Goal: Navigation & Orientation: Find specific page/section

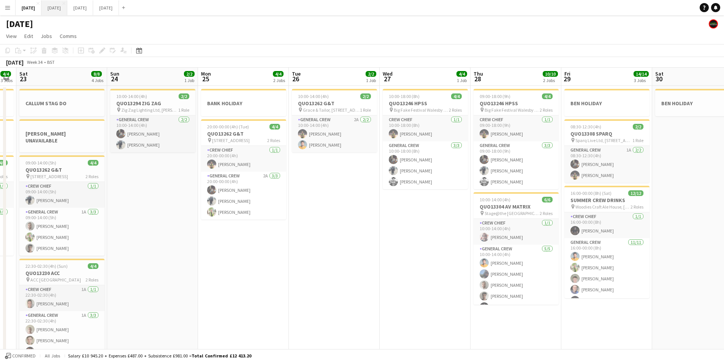
click at [67, 7] on button "[DATE] Close" at bounding box center [54, 7] width 26 height 15
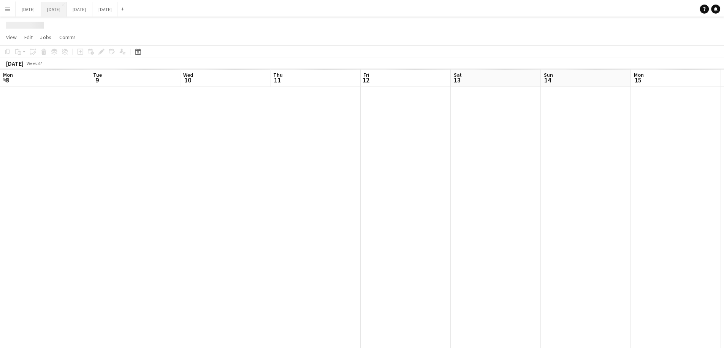
scroll to position [0, 187]
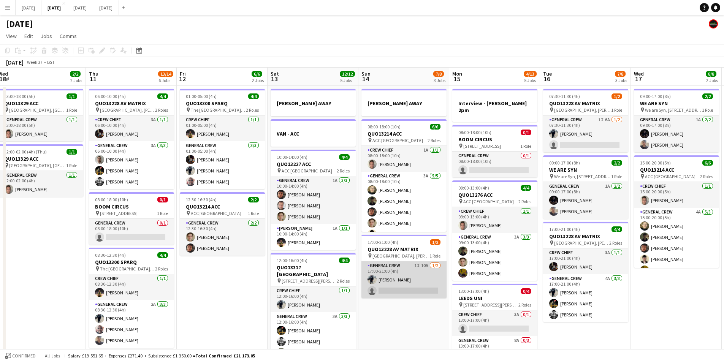
click at [414, 284] on app-card-role "General Crew 1I 10A [DATE] 17:00-21:00 (4h) [PERSON_NAME] single-neutral-actions" at bounding box center [403, 279] width 85 height 37
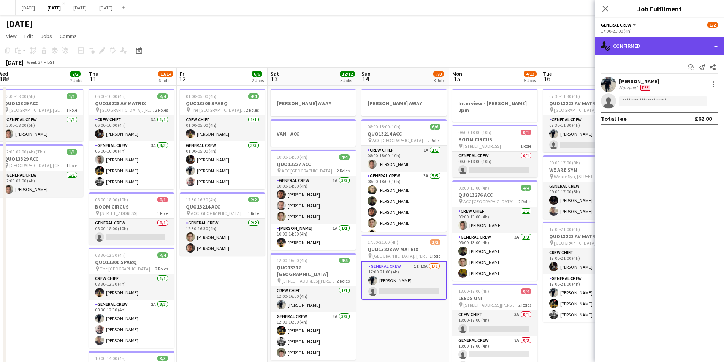
click at [665, 52] on div "single-neutral-actions-check-2 Confirmed" at bounding box center [659, 46] width 129 height 18
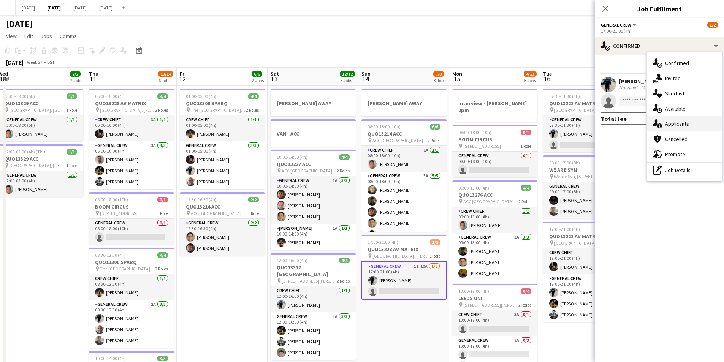
click at [678, 120] on div "single-neutral-actions-information Applicants" at bounding box center [684, 123] width 75 height 15
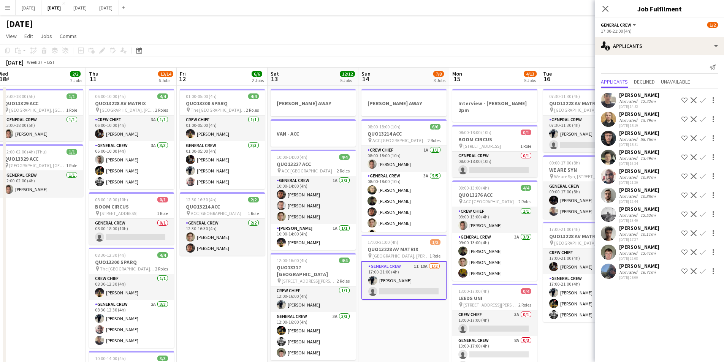
scroll to position [0, 180]
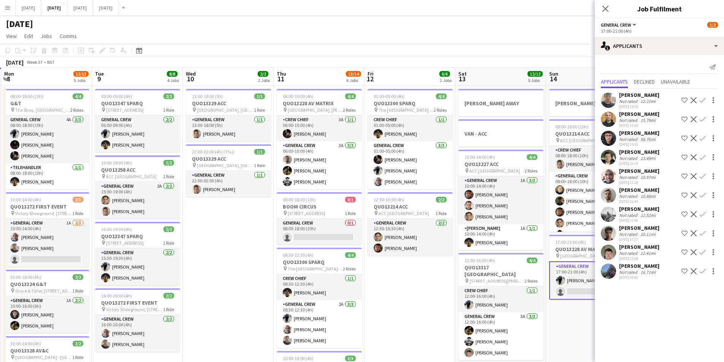
drag, startPoint x: 210, startPoint y: 306, endPoint x: 364, endPoint y: 294, distance: 154.3
click at [364, 294] on app-calendar-viewport "Sat 6 Sun 7 Mon 8 12/13 5 Jobs Tue 9 8/8 4 Jobs Wed 10 2/2 2 Jobs Thu 11 13/14 …" at bounding box center [362, 319] width 724 height 502
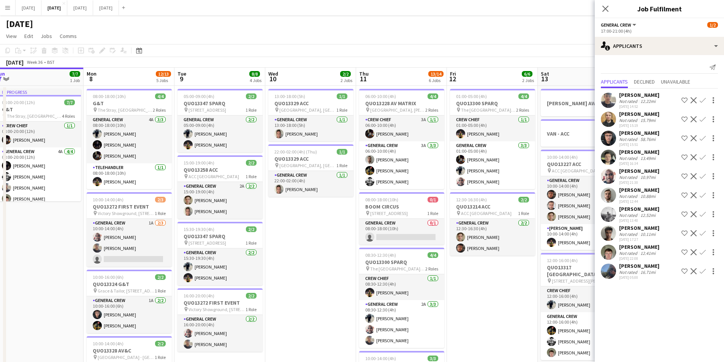
scroll to position [0, 241]
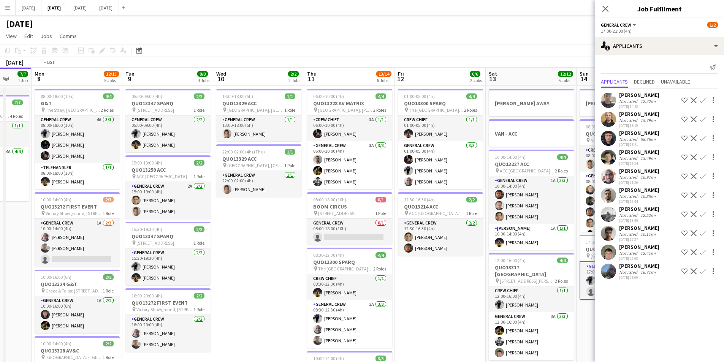
drag, startPoint x: 203, startPoint y: 289, endPoint x: 168, endPoint y: 264, distance: 42.5
click at [155, 266] on app-calendar-viewport "Fri 5 14/14 3 Jobs Sat 6 15/15 5 Jobs Sun 7 7/7 1 Job Mon 8 12/13 5 Jobs Tue 9 …" at bounding box center [362, 319] width 724 height 502
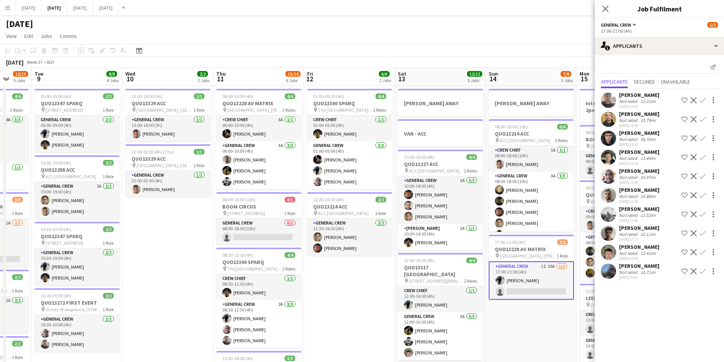
scroll to position [0, 237]
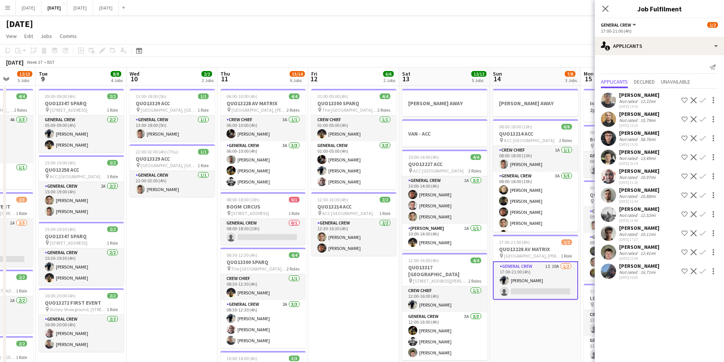
drag, startPoint x: 375, startPoint y: 306, endPoint x: 286, endPoint y: 289, distance: 90.5
click at [286, 289] on app-calendar-viewport "Sat 6 15/15 5 Jobs Sun 7 7/7 1 Job Mon 8 12/13 5 Jobs Tue 9 8/8 4 Jobs Wed 10 2…" at bounding box center [362, 319] width 724 height 502
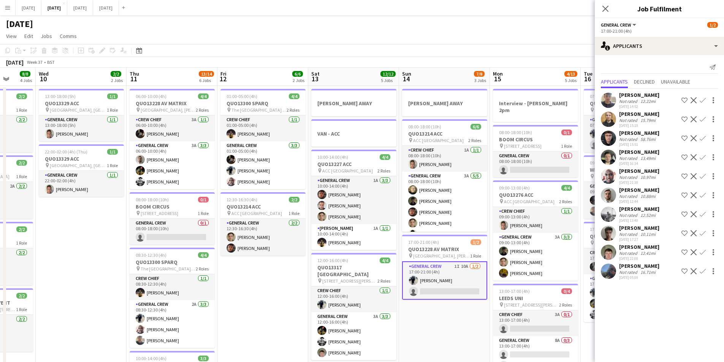
scroll to position [0, 235]
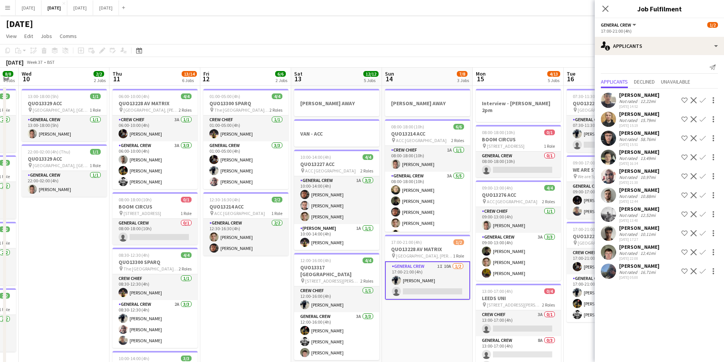
drag, startPoint x: 454, startPoint y: 325, endPoint x: 434, endPoint y: 319, distance: 21.1
click at [435, 321] on app-calendar-viewport "Sun 7 7/7 1 Job Mon 8 12/13 5 Jobs Tue 9 8/8 4 Jobs Wed 10 2/2 2 Jobs Thu 11 13…" at bounding box center [362, 319] width 724 height 502
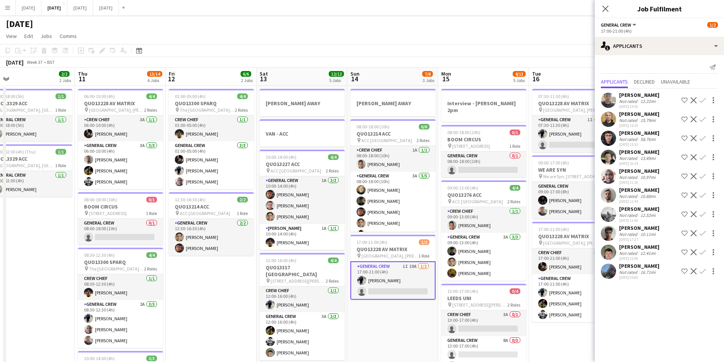
drag, startPoint x: 445, startPoint y: 318, endPoint x: 410, endPoint y: 308, distance: 35.6
click at [410, 308] on app-calendar-viewport "Sun 7 7/7 1 Job Mon 8 12/13 5 Jobs Tue 9 8/8 4 Jobs Wed 10 2/2 2 Jobs Thu 11 13…" at bounding box center [362, 319] width 724 height 502
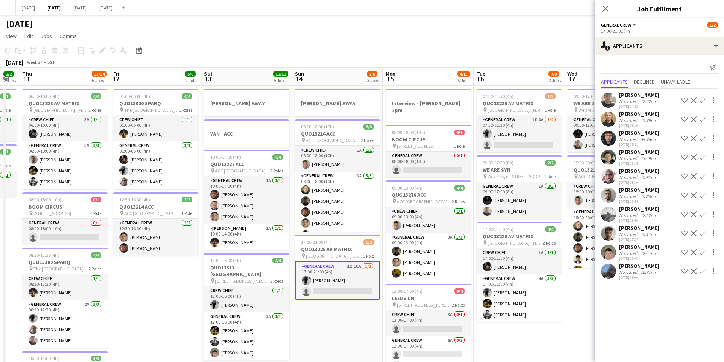
scroll to position [0, 254]
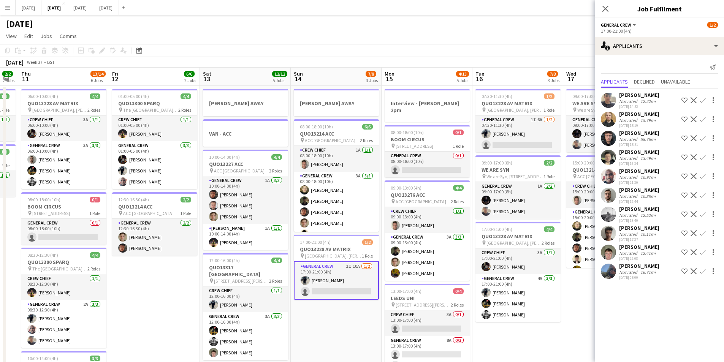
drag, startPoint x: 539, startPoint y: 343, endPoint x: 503, endPoint y: 337, distance: 36.3
click at [503, 337] on app-calendar-viewport "Mon 8 12/13 5 Jobs Tue 9 8/8 4 Jobs Wed 10 2/2 2 Jobs Thu 11 13/14 6 Jobs Fri 1…" at bounding box center [362, 319] width 724 height 502
click at [604, 9] on icon at bounding box center [604, 8] width 7 height 7
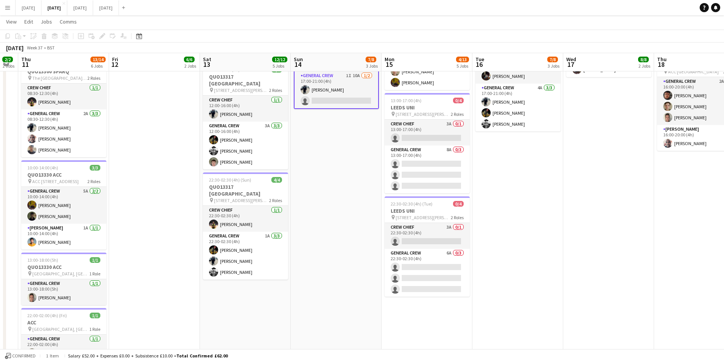
scroll to position [76, 0]
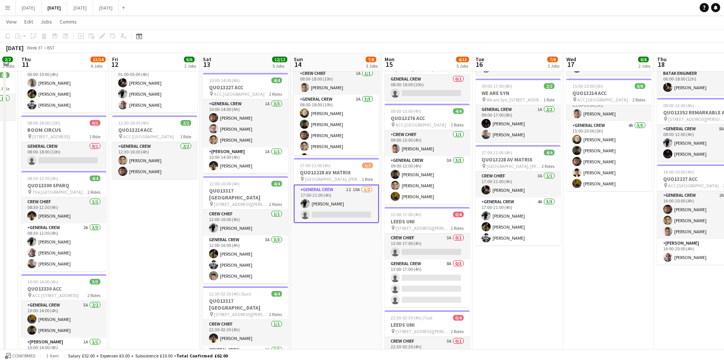
drag, startPoint x: 550, startPoint y: 275, endPoint x: 500, endPoint y: 266, distance: 50.7
click at [501, 266] on app-calendar-viewport "Mon 8 12/13 5 Jobs Tue 9 8/8 4 Jobs Wed 10 2/2 2 Jobs Thu 11 13/14 6 Jobs Fri 1…" at bounding box center [362, 223] width 724 height 539
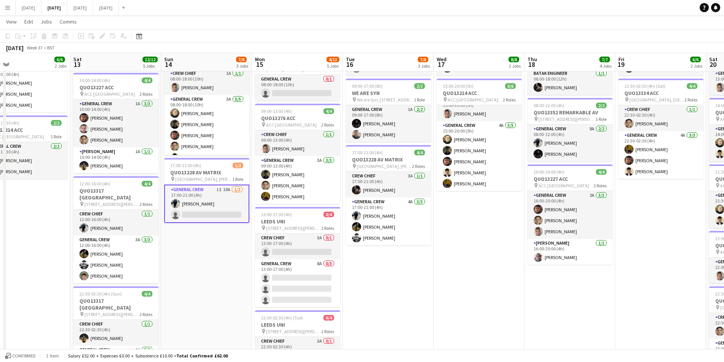
drag, startPoint x: 601, startPoint y: 285, endPoint x: 473, endPoint y: 249, distance: 133.3
click at [441, 233] on app-calendar-viewport "Tue 9 8/8 4 Jobs Wed 10 2/2 2 Jobs Thu 11 13/14 6 Jobs Fri 12 6/6 2 Jobs Sat 13…" at bounding box center [362, 223] width 724 height 539
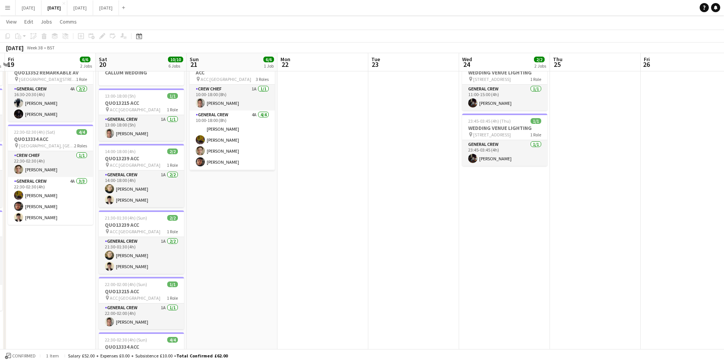
scroll to position [0, 237]
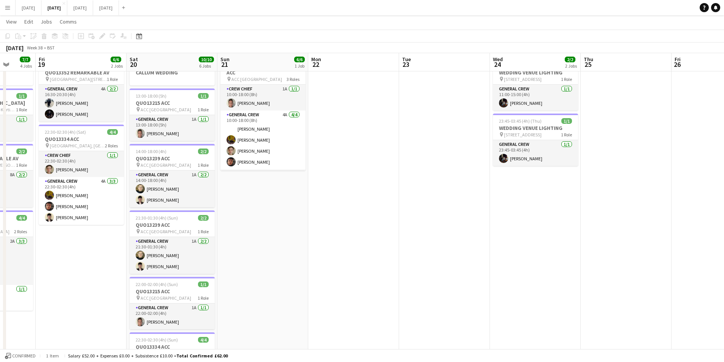
drag, startPoint x: 668, startPoint y: 261, endPoint x: 272, endPoint y: 252, distance: 395.6
click at [272, 252] on app-calendar-viewport "Tue 16 7/8 3 Jobs Wed 17 8/8 2 Jobs Thu 18 7/7 4 Jobs Fri 19 6/6 2 Jobs Sat 20 …" at bounding box center [362, 269] width 724 height 539
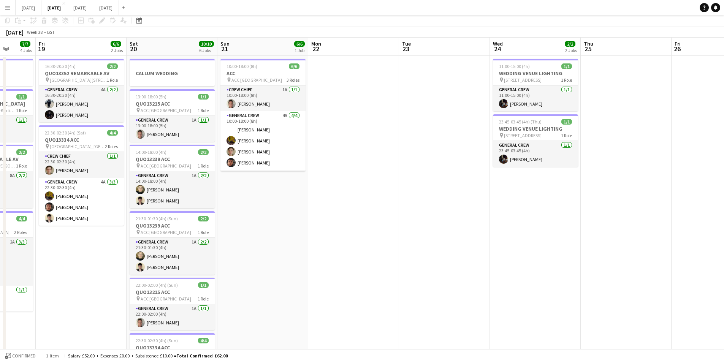
scroll to position [0, 0]
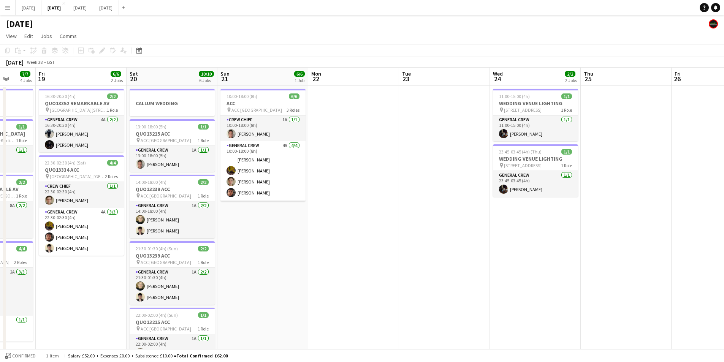
drag, startPoint x: 552, startPoint y: 264, endPoint x: 500, endPoint y: 245, distance: 54.6
click at [379, 235] on app-calendar-viewport "Tue 16 7/8 3 Jobs Wed 17 8/8 2 Jobs Thu 18 7/7 4 Jobs Fri 19 6/6 2 Jobs Sat 20 …" at bounding box center [362, 319] width 724 height 502
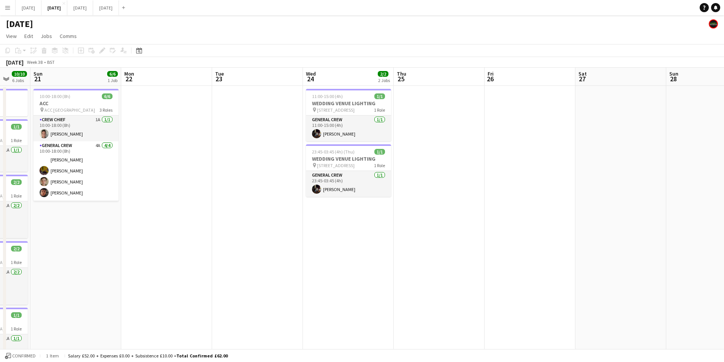
drag, startPoint x: 521, startPoint y: 251, endPoint x: 389, endPoint y: 235, distance: 133.2
click at [389, 236] on app-calendar-viewport "Thu 18 7/7 4 Jobs Fri 19 6/6 2 Jobs Sat 20 10/10 6 Jobs Sun 21 6/6 1 Job Mon 22…" at bounding box center [362, 319] width 724 height 502
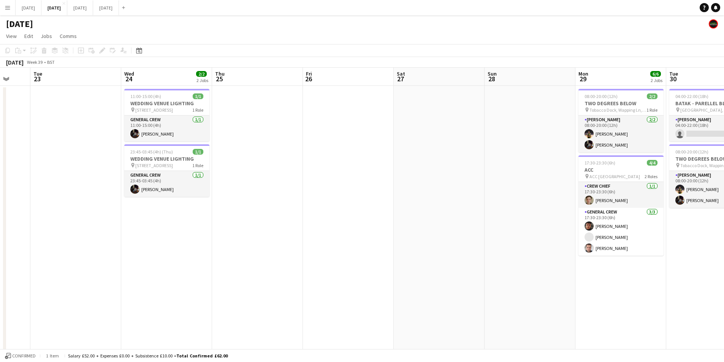
drag, startPoint x: 570, startPoint y: 252, endPoint x: 350, endPoint y: 247, distance: 220.0
click at [350, 247] on app-calendar-viewport "Sat 20 10/10 6 Jobs Sun 21 6/6 1 Job Mon 22 Tue 23 Wed 24 2/2 2 Jobs Thu 25 Fri…" at bounding box center [362, 319] width 724 height 502
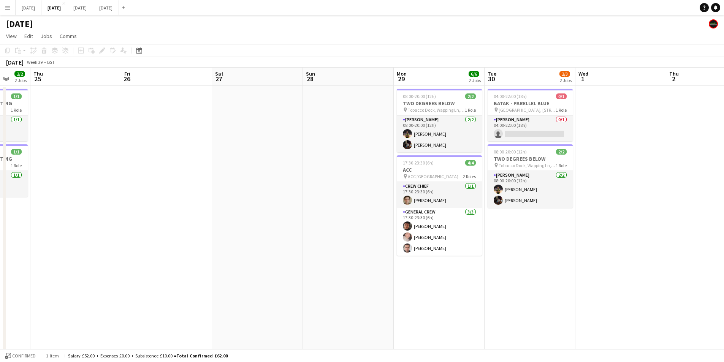
scroll to position [0, 233]
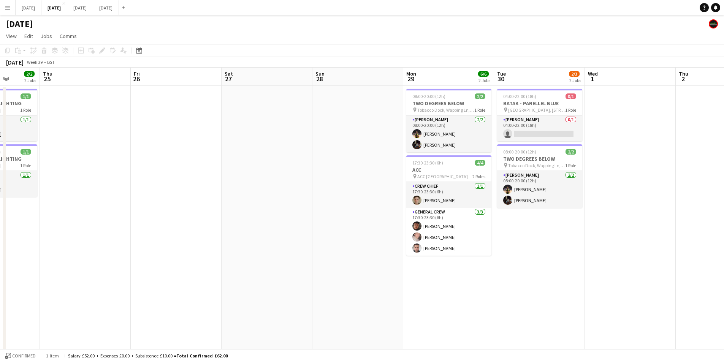
drag, startPoint x: 469, startPoint y: 272, endPoint x: 439, endPoint y: 245, distance: 40.9
click at [605, 245] on app-calendar-viewport "Mon 22 Tue 23 Wed 24 2/2 2 Jobs Thu 25 Fri 26 Sat 27 Sun 28 Mon 29 6/6 2 Jobs T…" at bounding box center [362, 319] width 724 height 502
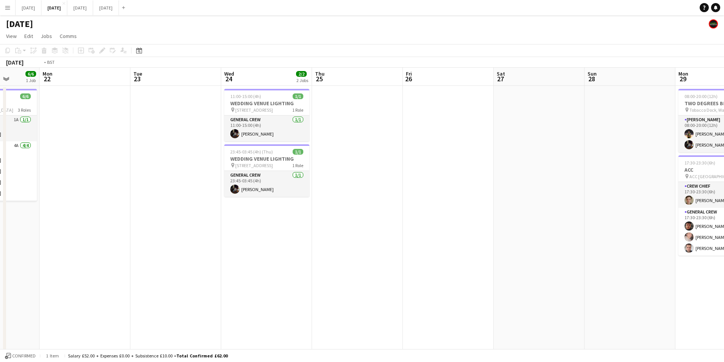
click at [480, 263] on app-calendar-viewport "Sat 20 10/10 6 Jobs Sun 21 6/6 1 Job Mon 22 Tue 23 Wed 24 2/2 2 Jobs Thu 25 Fri…" at bounding box center [362, 319] width 724 height 502
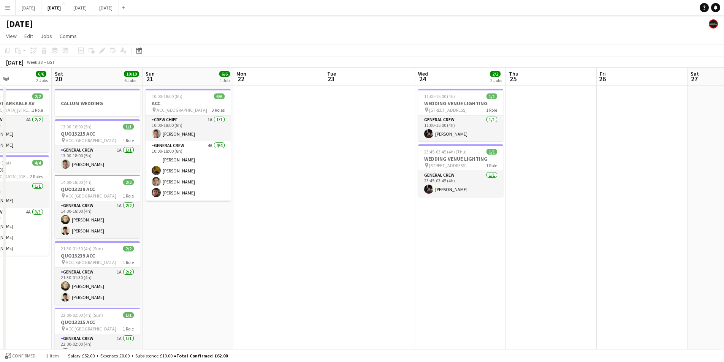
drag, startPoint x: 281, startPoint y: 265, endPoint x: 320, endPoint y: 261, distance: 38.9
click at [478, 272] on app-calendar-viewport "Wed 17 8/8 2 Jobs Thu 18 7/7 4 Jobs Fri 19 6/6 2 Jobs Sat 20 10/10 6 Jobs Sun 2…" at bounding box center [362, 319] width 724 height 502
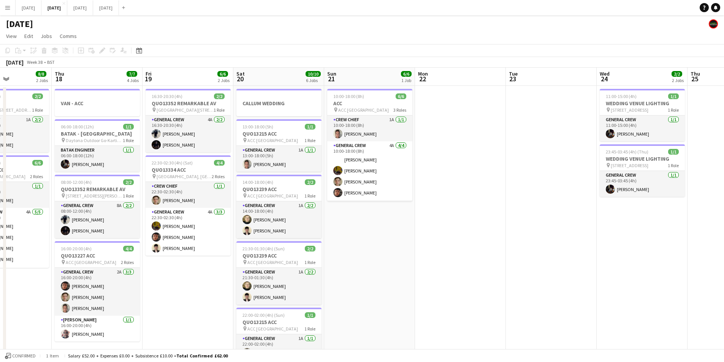
click at [470, 278] on app-calendar-viewport "Mon 15 4/13 5 Jobs Tue 16 7/8 3 Jobs Wed 17 8/8 2 Jobs Thu 18 7/7 4 Jobs Fri 19…" at bounding box center [362, 319] width 724 height 502
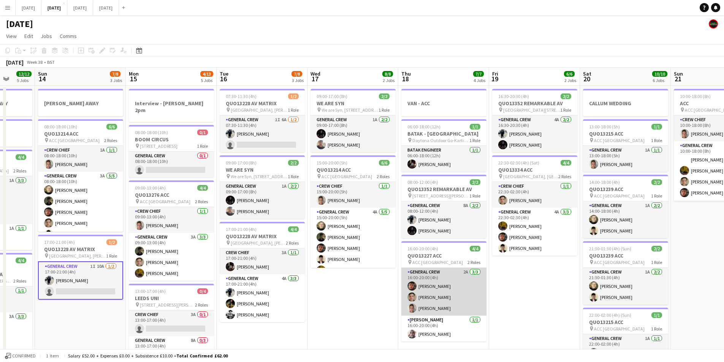
scroll to position [0, 237]
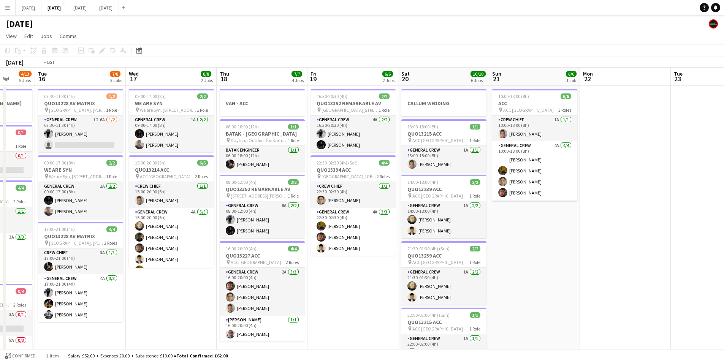
drag, startPoint x: 167, startPoint y: 284, endPoint x: 497, endPoint y: 266, distance: 331.1
click at [483, 274] on app-calendar-viewport "Sat 13 12/12 5 Jobs Sun 14 7/8 3 Jobs Mon 15 4/13 5 Jobs Tue 16 7/8 3 Jobs Wed …" at bounding box center [362, 319] width 724 height 502
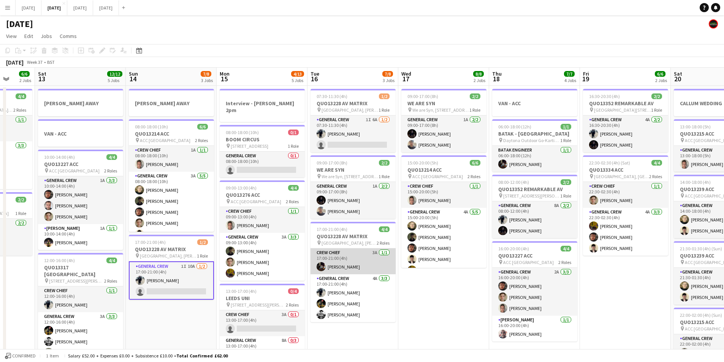
scroll to position [0, 193]
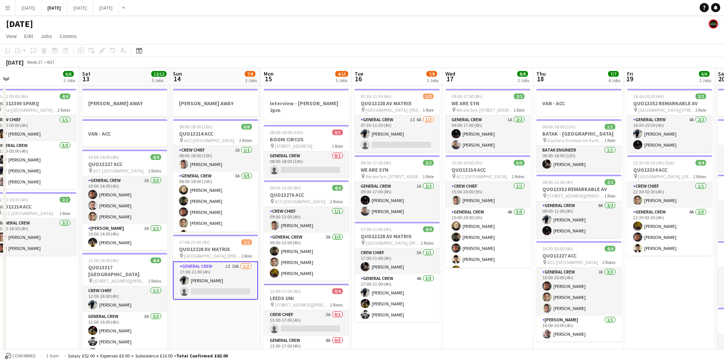
drag, startPoint x: 275, startPoint y: 334, endPoint x: 464, endPoint y: 297, distance: 191.7
click at [447, 309] on app-calendar-viewport "Wed 10 2/2 2 Jobs Thu 11 13/14 6 Jobs Fri 12 6/6 2 Jobs Sat 13 12/12 5 Jobs Sun…" at bounding box center [362, 319] width 724 height 502
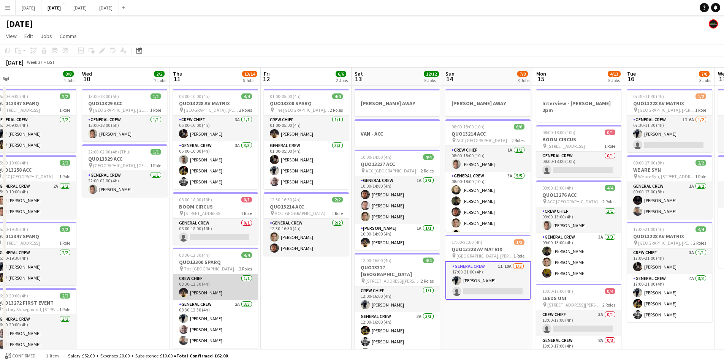
scroll to position [0, 215]
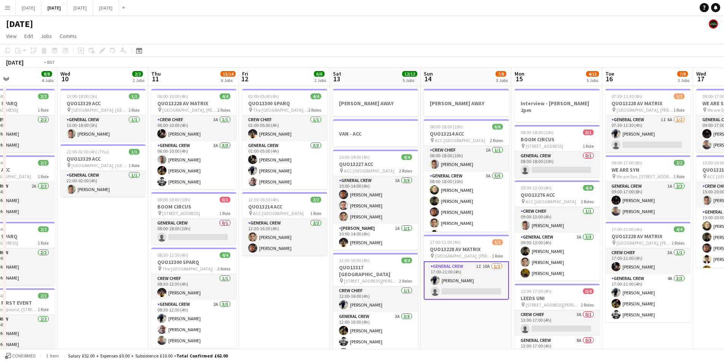
drag, startPoint x: 114, startPoint y: 296, endPoint x: 321, endPoint y: 291, distance: 207.5
click at [308, 300] on app-calendar-viewport "Sun 7 7/7 1 Job Mon 8 12/13 5 Jobs Tue 9 8/8 4 Jobs Wed 10 2/2 2 Jobs Thu 11 13…" at bounding box center [362, 319] width 724 height 502
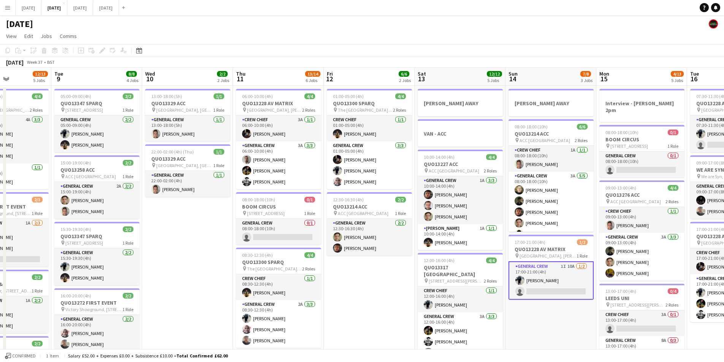
scroll to position [0, 246]
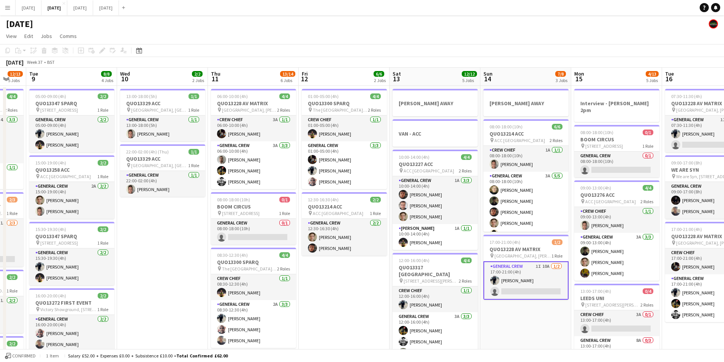
drag, startPoint x: 489, startPoint y: 285, endPoint x: 354, endPoint y: 282, distance: 134.5
click at [354, 282] on app-calendar-viewport "Sat 6 15/15 5 Jobs Sun 7 7/7 1 Job Mon 8 12/13 5 Jobs Tue 9 8/8 4 Jobs Wed 10 2…" at bounding box center [362, 319] width 724 height 502
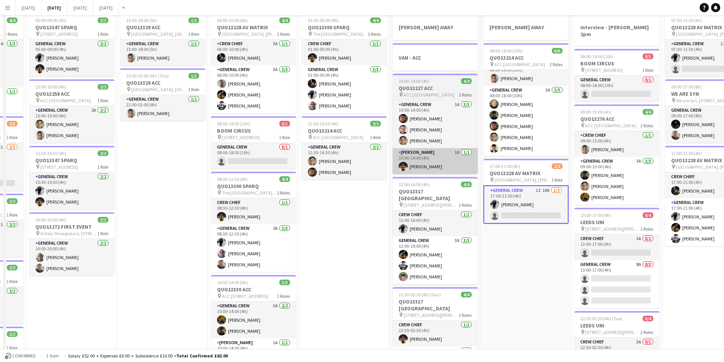
scroll to position [0, 0]
